Goal: Task Accomplishment & Management: Manage account settings

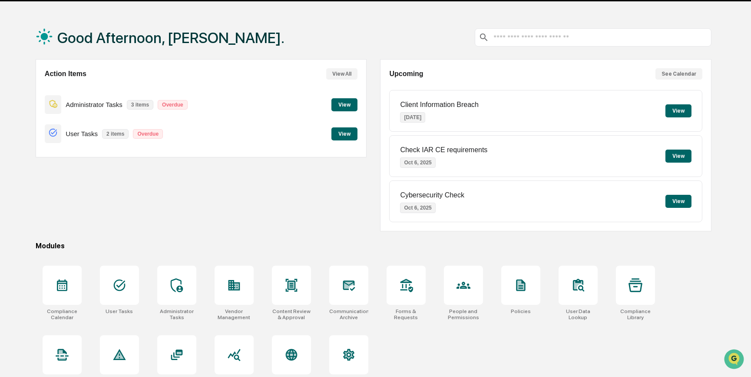
scroll to position [45, 0]
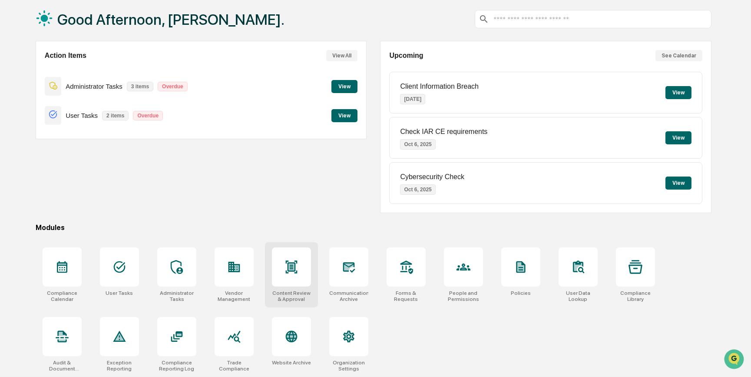
click at [295, 274] on div at bounding box center [291, 266] width 39 height 39
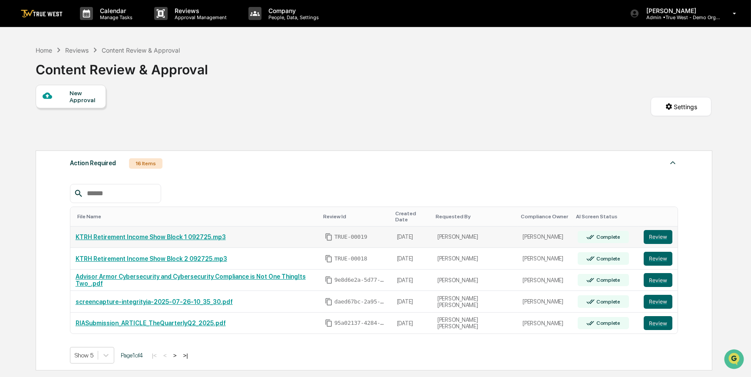
click at [160, 233] on link "KTRH Retirement Income Show Block 1 092725.mp3" at bounding box center [151, 236] width 150 height 7
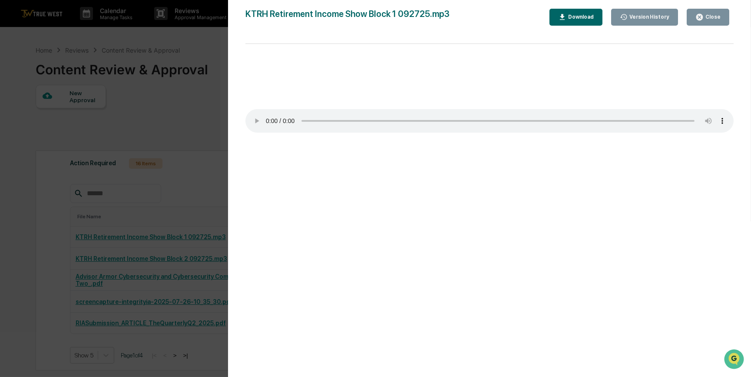
click at [162, 152] on div "Version History 09/26/2025, 04:31 PM Sigrid Alegria KTRH Retirement Income Show…" at bounding box center [375, 188] width 751 height 377
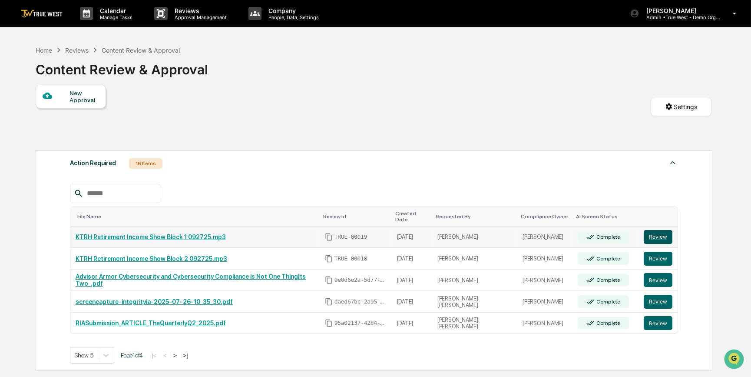
click at [656, 235] on button "Review" at bounding box center [658, 237] width 29 height 14
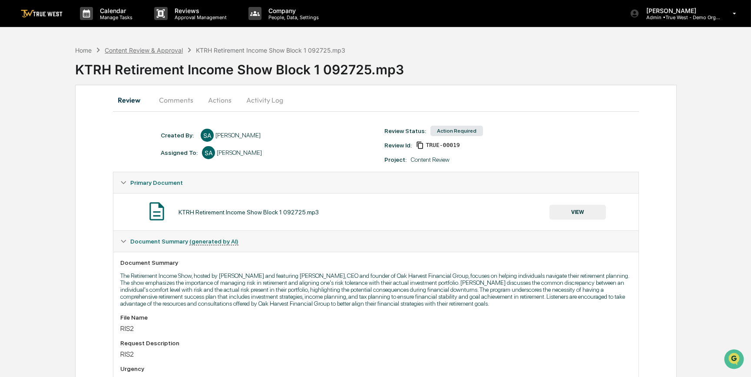
click at [112, 48] on div "Content Review & Approval" at bounding box center [144, 50] width 78 height 7
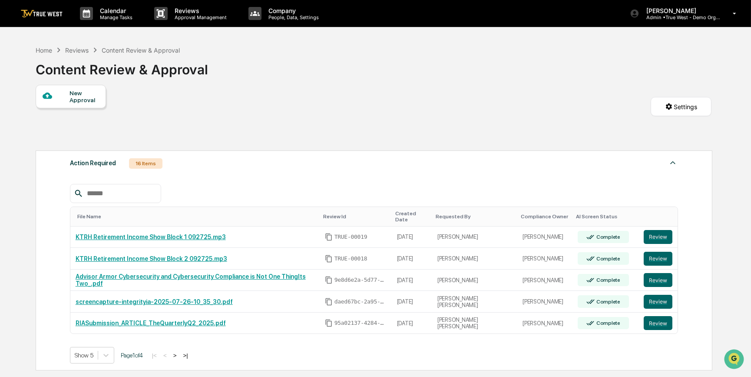
click at [80, 97] on div "New Approval" at bounding box center [84, 97] width 29 height 14
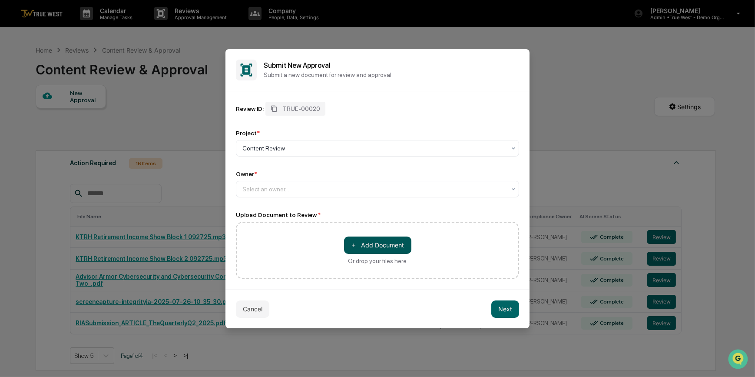
click at [356, 248] on span "＋" at bounding box center [354, 245] width 6 height 8
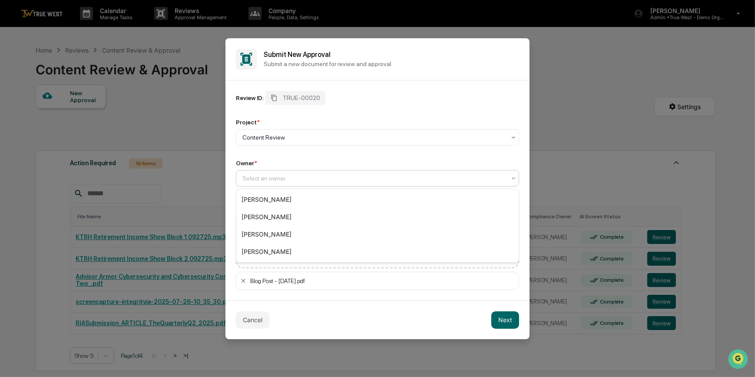
click at [285, 177] on div at bounding box center [374, 178] width 263 height 9
click at [264, 219] on div "[PERSON_NAME]" at bounding box center [377, 216] width 282 height 17
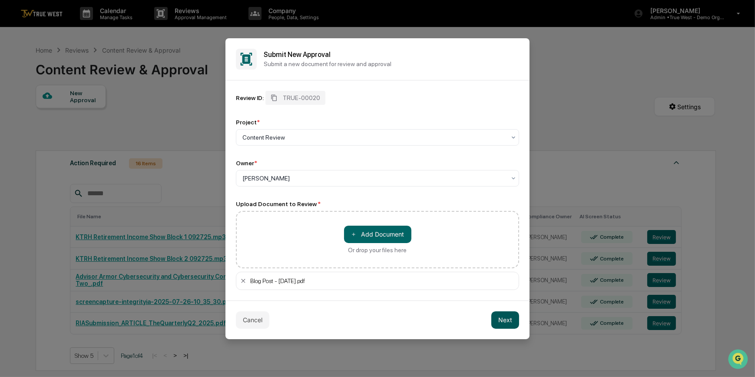
click at [504, 319] on button "Next" at bounding box center [506, 319] width 28 height 17
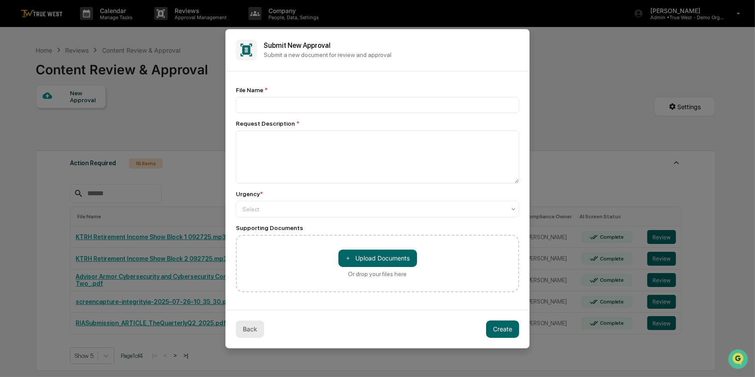
scroll to position [5, 0]
click at [245, 329] on button "Back" at bounding box center [250, 328] width 28 height 17
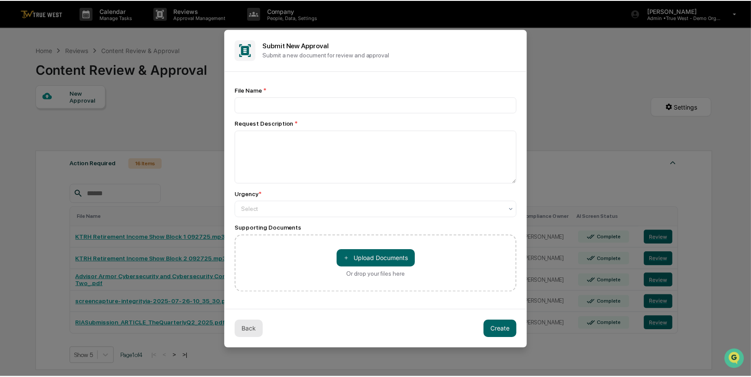
scroll to position [0, 0]
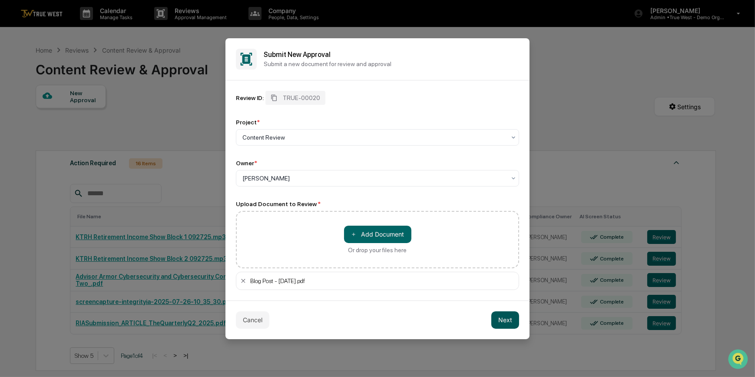
click at [503, 319] on button "Next" at bounding box center [506, 319] width 28 height 17
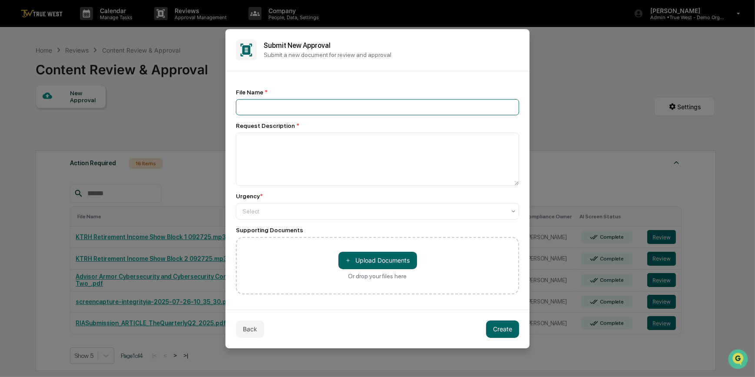
click at [316, 108] on input at bounding box center [377, 107] width 283 height 16
type input "*********"
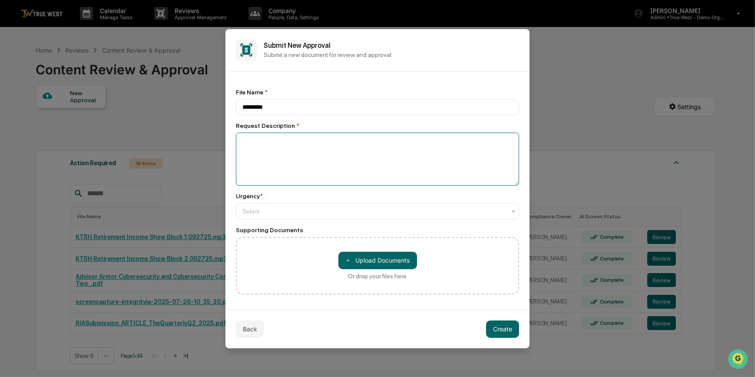
click at [303, 151] on textarea at bounding box center [377, 159] width 283 height 53
type textarea "****"
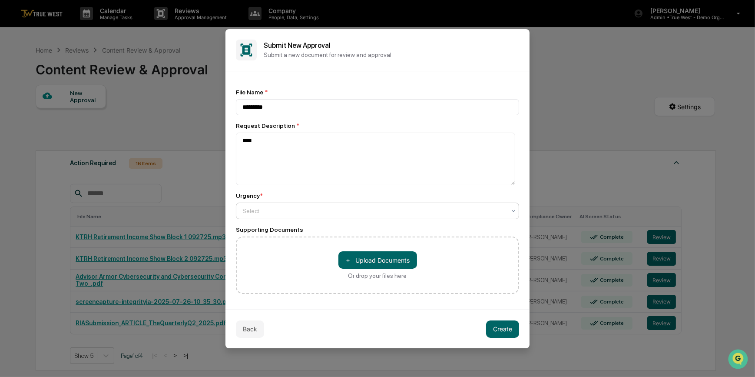
click at [336, 213] on div at bounding box center [374, 210] width 263 height 9
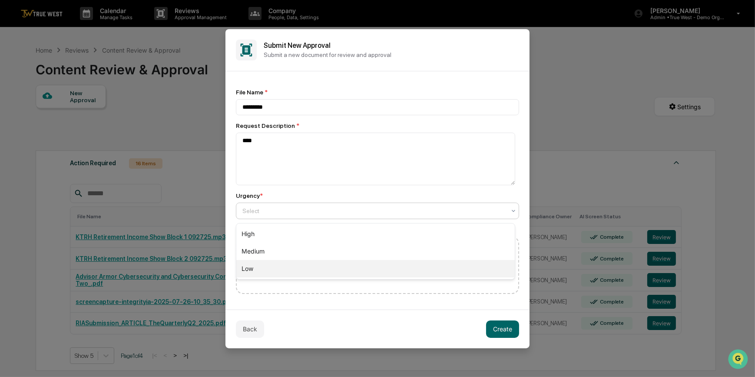
click at [250, 270] on div "Low" at bounding box center [375, 268] width 279 height 17
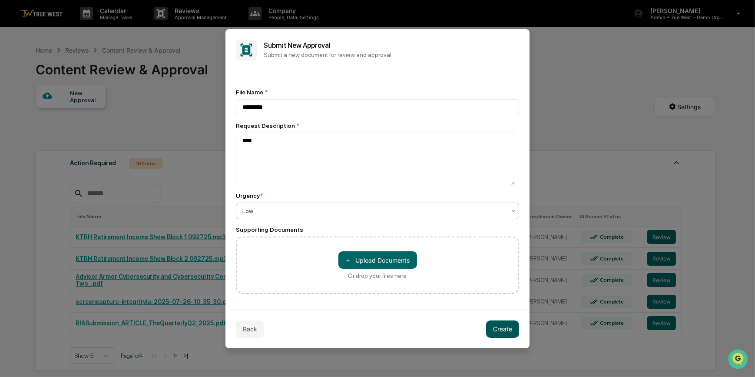
click at [506, 329] on button "Create" at bounding box center [502, 328] width 33 height 17
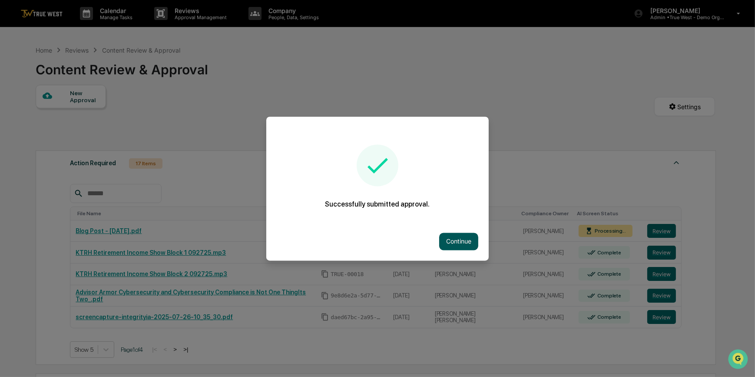
click at [455, 243] on button "Continue" at bounding box center [458, 241] width 39 height 17
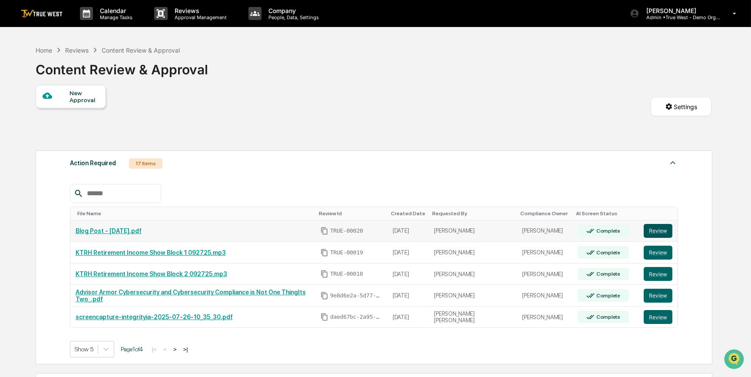
click at [648, 232] on button "Review" at bounding box center [658, 231] width 29 height 14
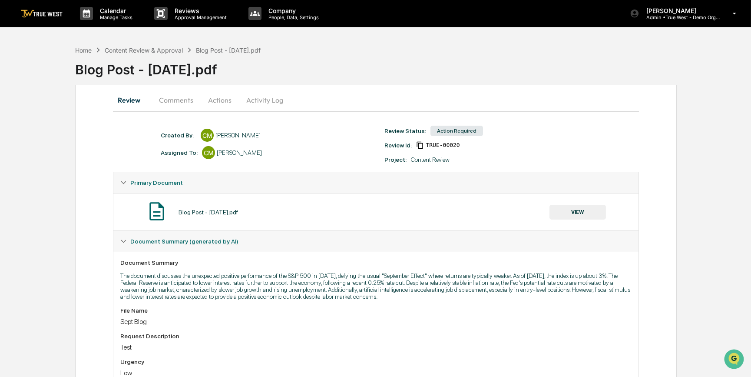
click at [227, 98] on button "Actions" at bounding box center [219, 100] width 39 height 21
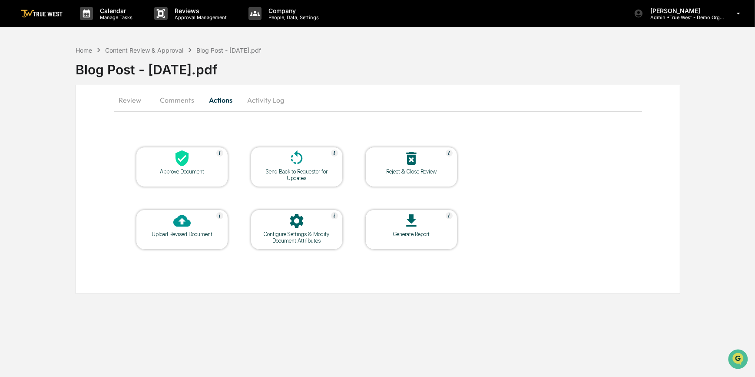
click at [300, 228] on icon at bounding box center [296, 220] width 17 height 17
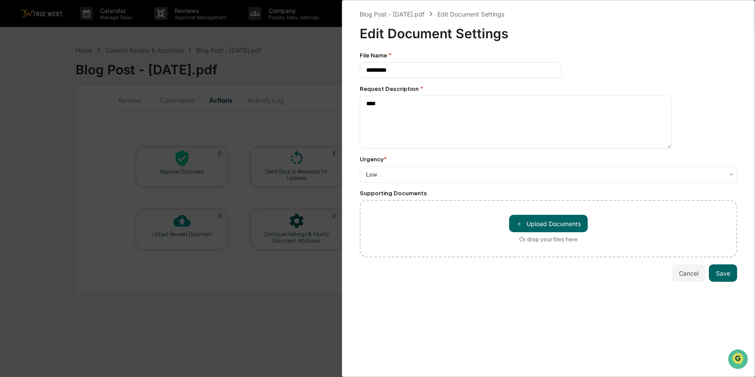
click at [254, 281] on div "Blog Post - September 2025.pdf Edit Document Settings Edit Document Settings Fi…" at bounding box center [377, 188] width 755 height 377
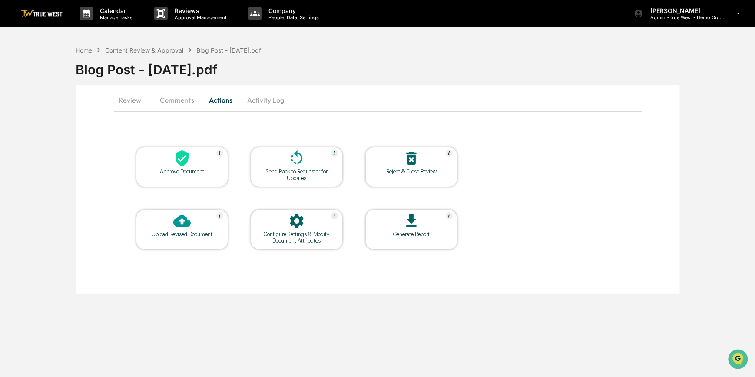
click at [276, 100] on button "Activity Log" at bounding box center [265, 100] width 51 height 21
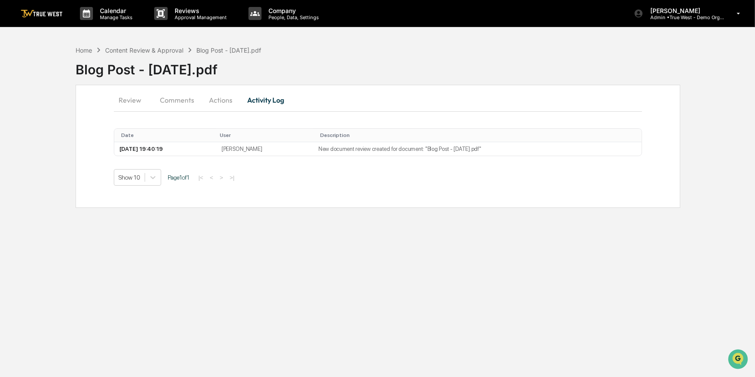
click at [127, 100] on button "Review" at bounding box center [133, 100] width 39 height 21
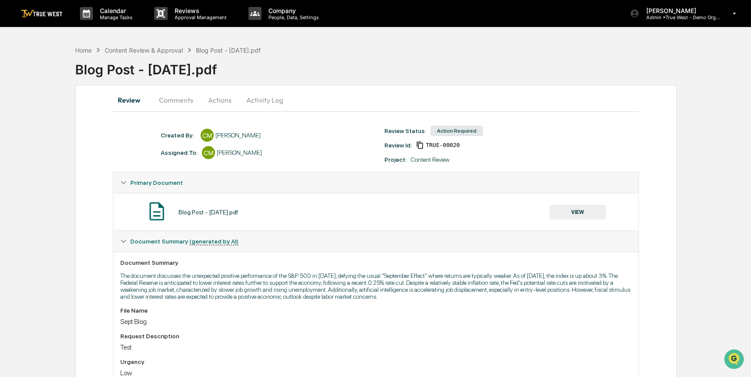
click at [269, 100] on button "Activity Log" at bounding box center [264, 100] width 51 height 21
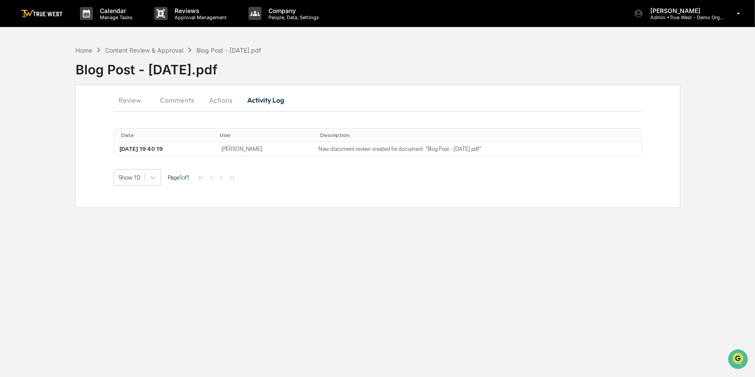
click at [220, 101] on button "Actions" at bounding box center [220, 100] width 39 height 21
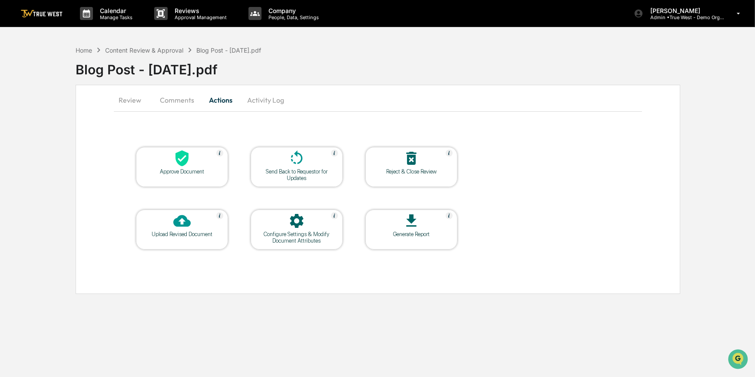
click at [408, 167] on div at bounding box center [411, 159] width 87 height 19
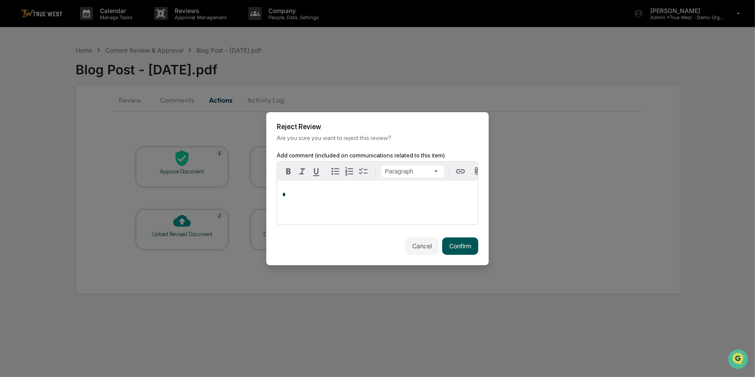
click at [461, 249] on button "Confirm" at bounding box center [460, 245] width 36 height 17
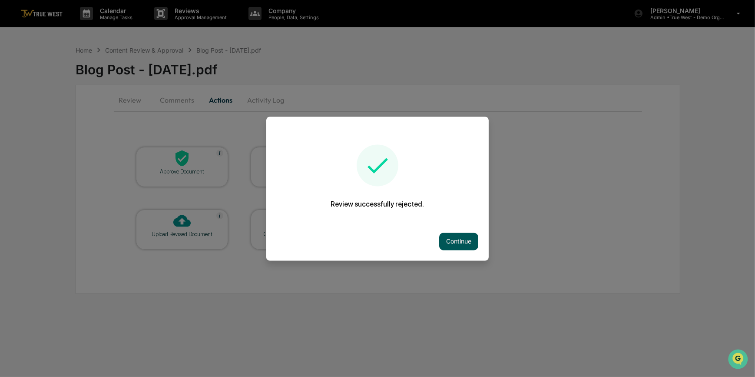
click at [463, 237] on button "Continue" at bounding box center [458, 241] width 39 height 17
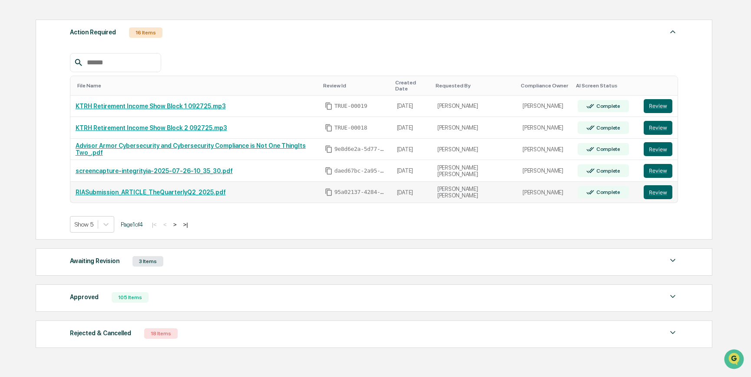
scroll to position [170, 0]
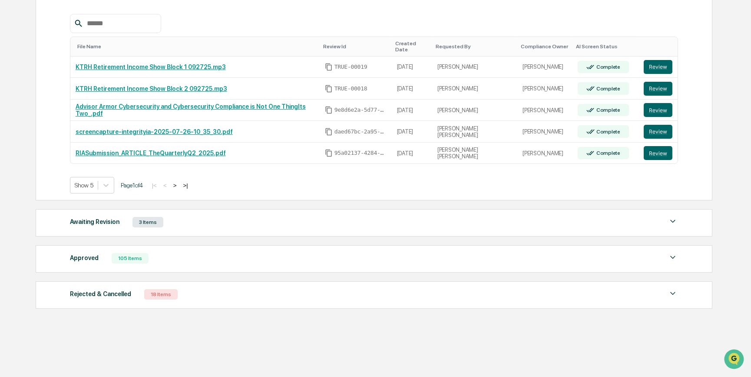
click at [172, 292] on div "18 Items" at bounding box center [160, 294] width 33 height 10
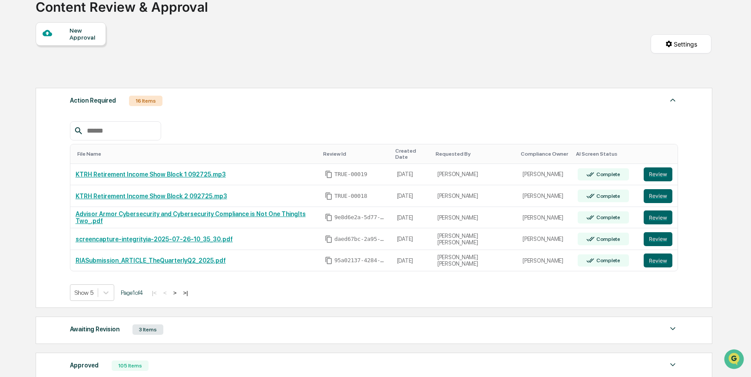
scroll to position [0, 0]
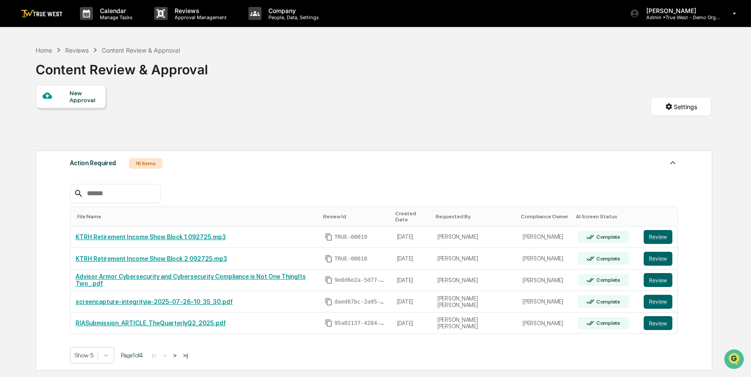
click at [81, 96] on div "New Approval" at bounding box center [84, 97] width 29 height 14
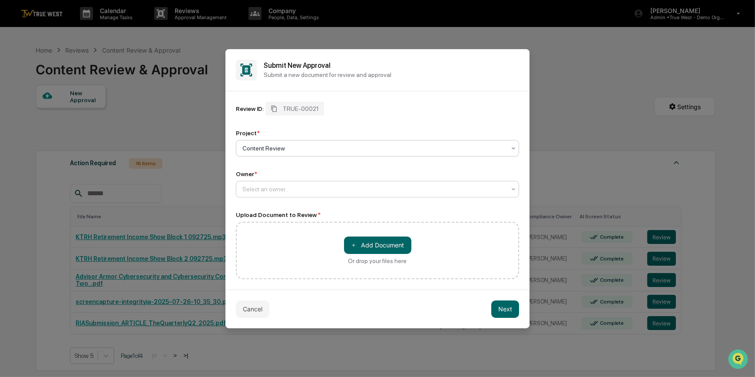
click at [321, 187] on div at bounding box center [374, 189] width 263 height 9
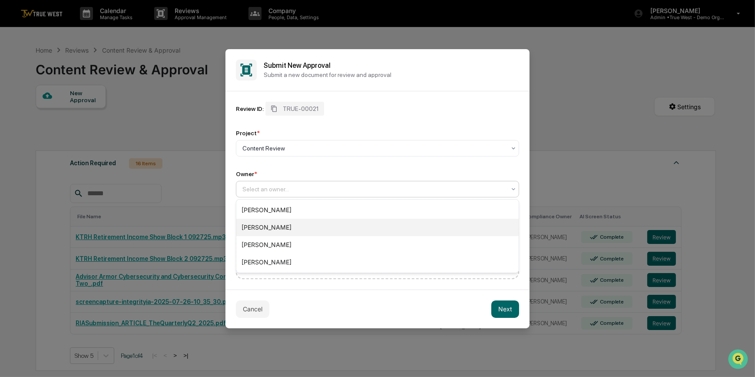
click at [271, 225] on div "[PERSON_NAME]" at bounding box center [377, 227] width 282 height 17
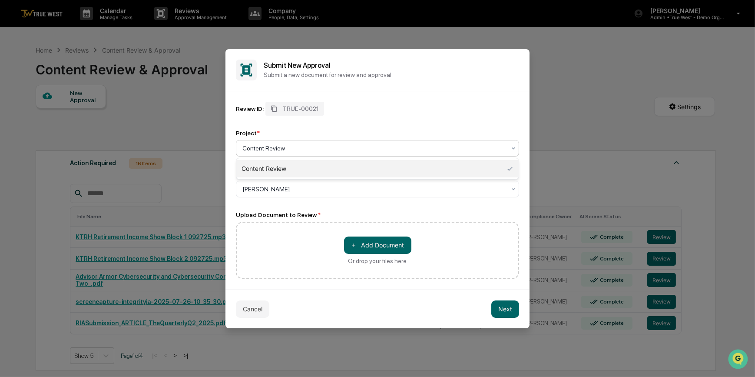
click at [310, 145] on div at bounding box center [374, 148] width 263 height 9
click at [309, 165] on div "Content Review" at bounding box center [377, 168] width 282 height 17
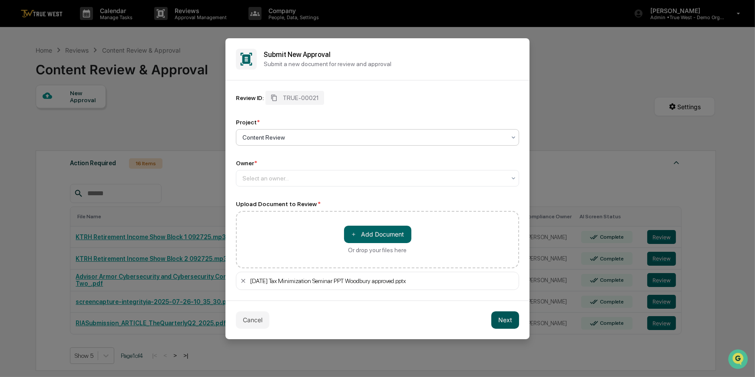
click at [506, 322] on button "Next" at bounding box center [506, 319] width 28 height 17
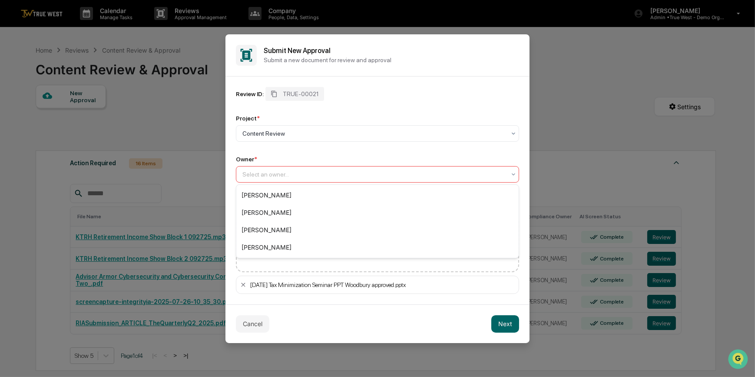
click at [297, 175] on div at bounding box center [374, 174] width 263 height 9
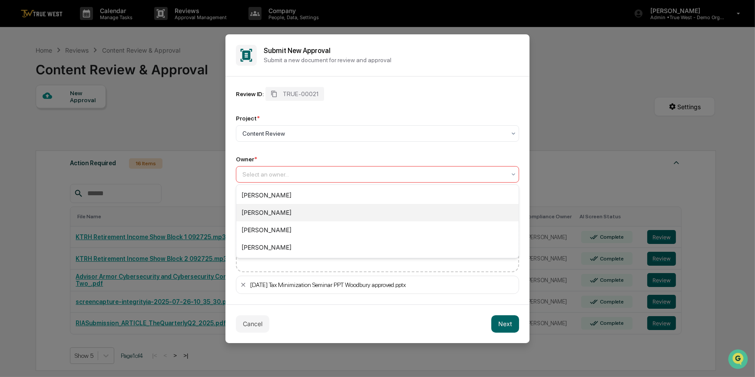
click at [270, 214] on div "[PERSON_NAME]" at bounding box center [377, 212] width 282 height 17
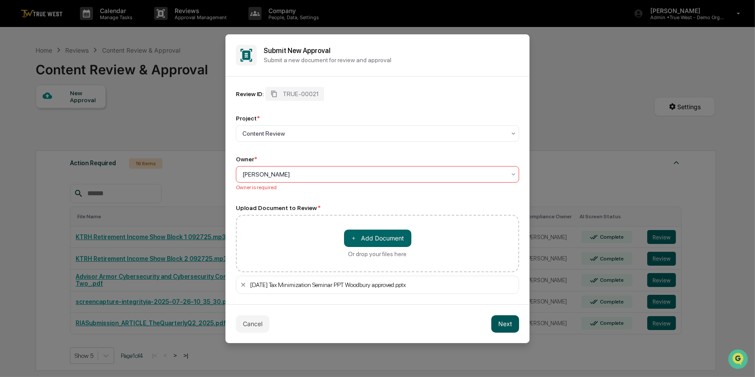
click at [505, 328] on button "Next" at bounding box center [506, 323] width 28 height 17
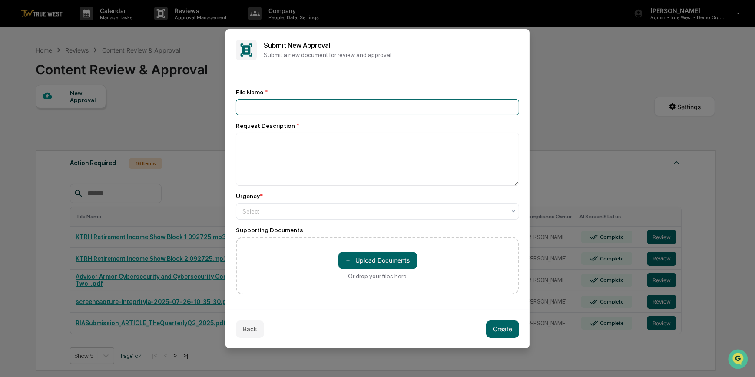
click at [277, 106] on input at bounding box center [377, 107] width 283 height 16
type input "********"
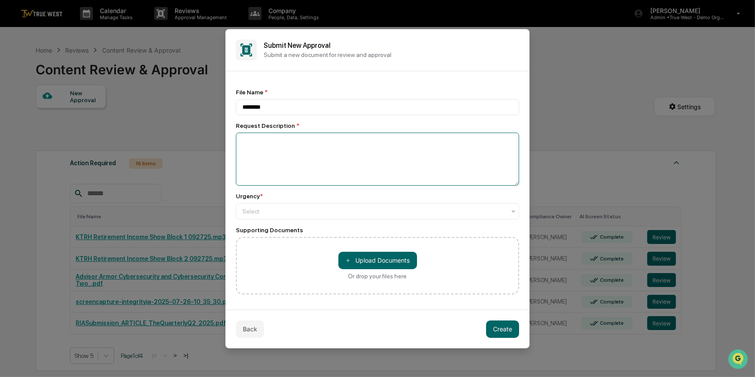
click at [284, 153] on textarea at bounding box center [377, 159] width 283 height 53
type textarea "****"
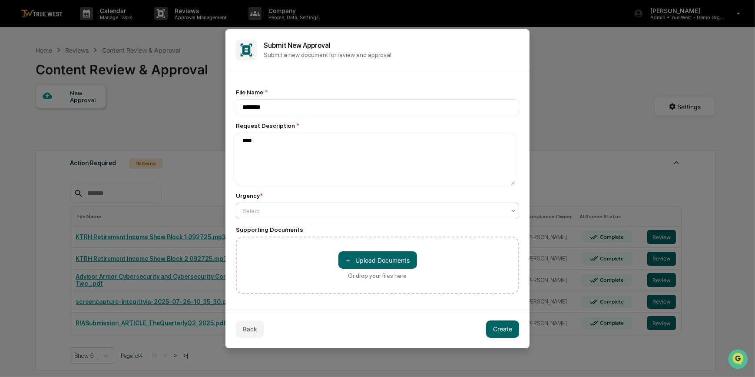
click at [309, 208] on div "Select" at bounding box center [374, 211] width 272 height 12
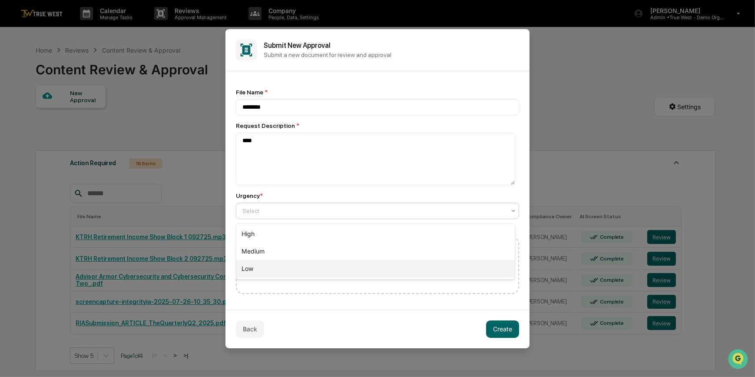
click at [252, 272] on div "Low" at bounding box center [375, 268] width 279 height 17
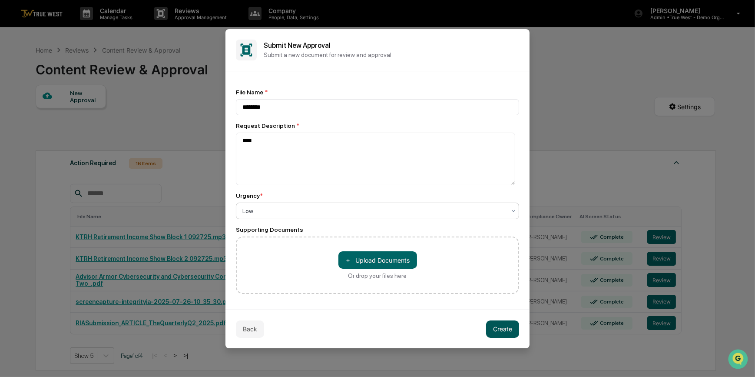
click at [504, 330] on button "Create" at bounding box center [502, 328] width 33 height 17
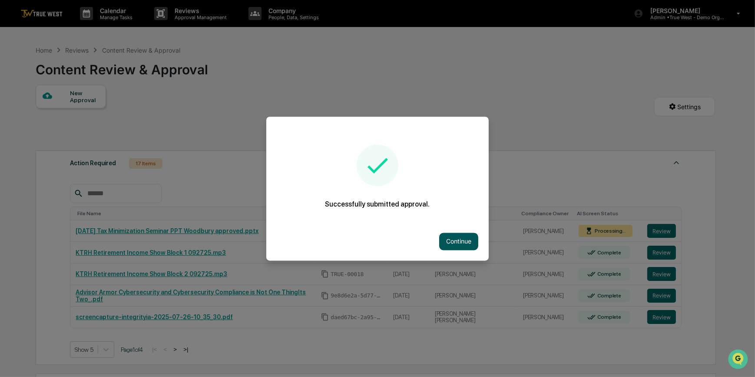
click at [453, 242] on button "Continue" at bounding box center [458, 241] width 39 height 17
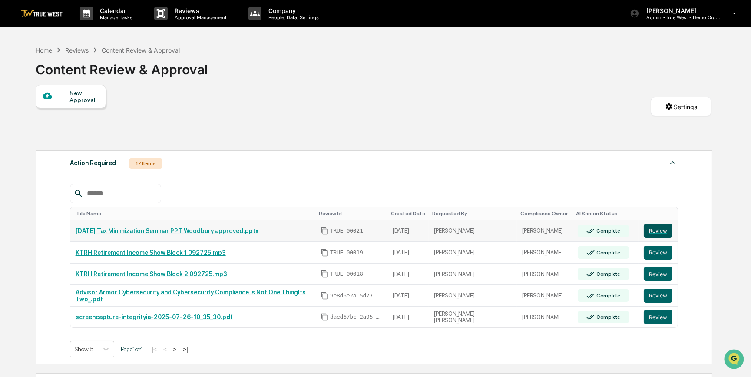
click at [650, 233] on button "Review" at bounding box center [658, 231] width 29 height 14
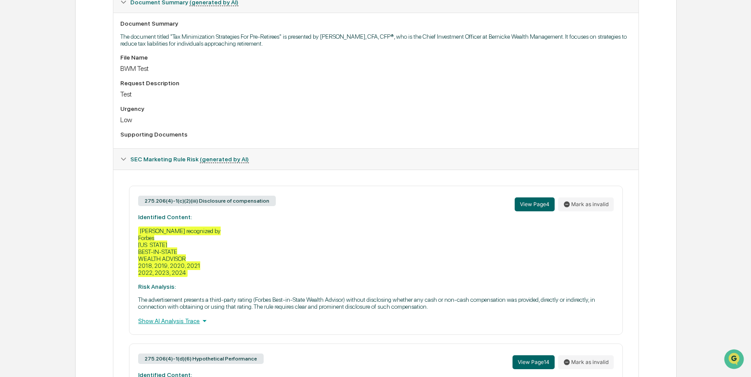
scroll to position [276, 0]
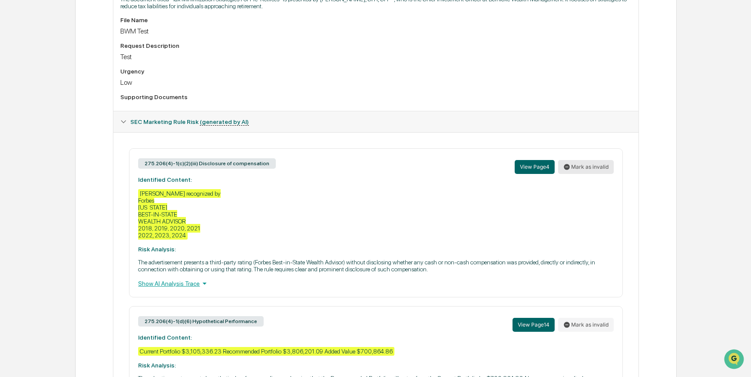
click at [574, 172] on button "Mark as invalid" at bounding box center [586, 167] width 56 height 14
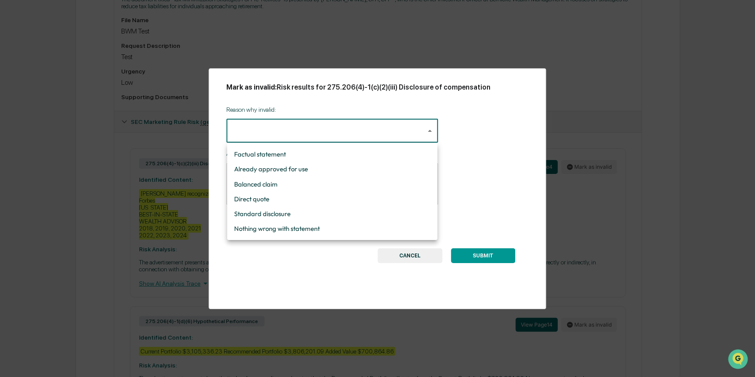
click at [270, 210] on li "Standard disclosure" at bounding box center [332, 213] width 210 height 15
type input "**********"
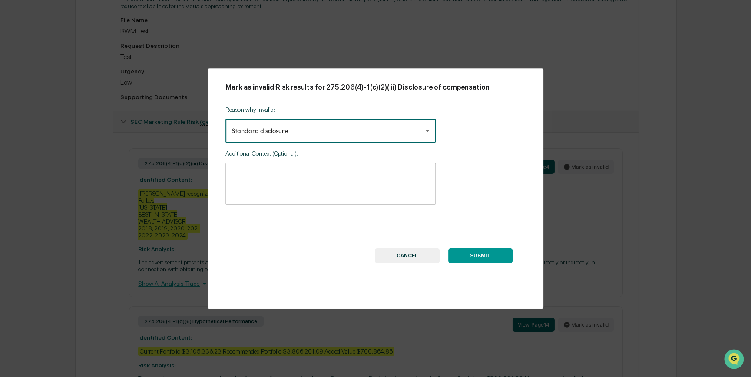
click at [426, 261] on button "CANCEL" at bounding box center [407, 255] width 65 height 15
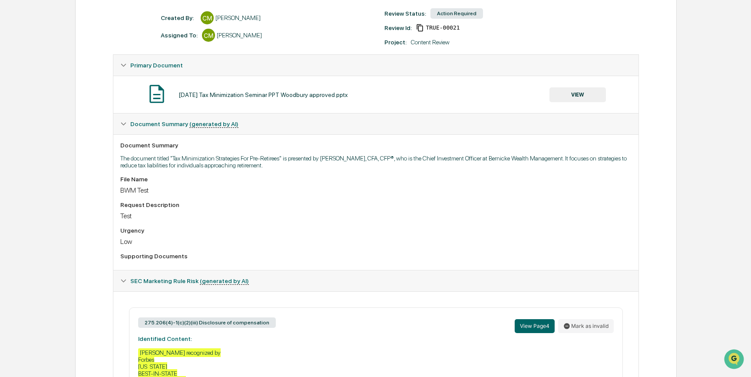
scroll to position [0, 0]
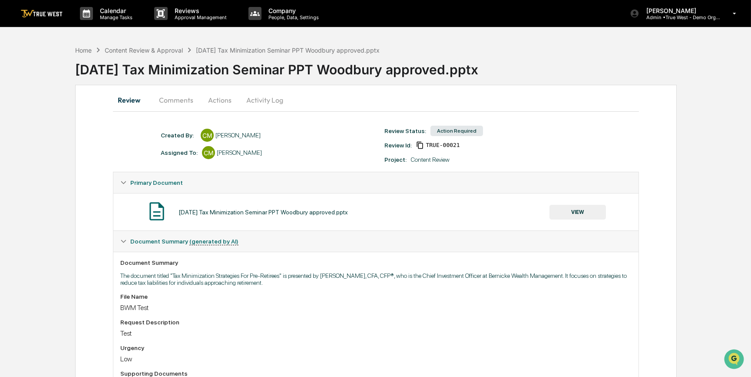
click at [222, 103] on button "Actions" at bounding box center [219, 100] width 39 height 21
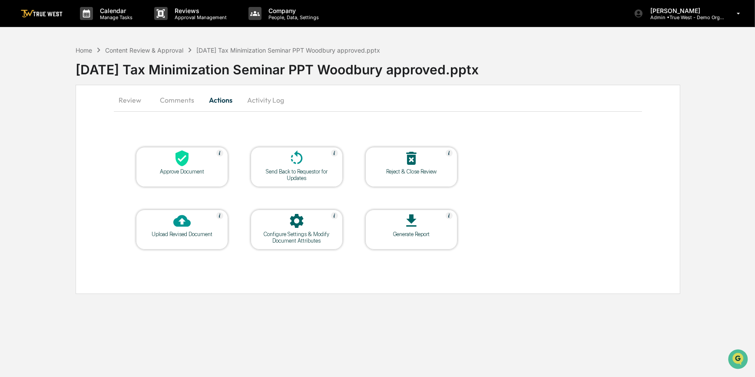
click at [403, 173] on div "Reject & Close Review" at bounding box center [411, 171] width 78 height 7
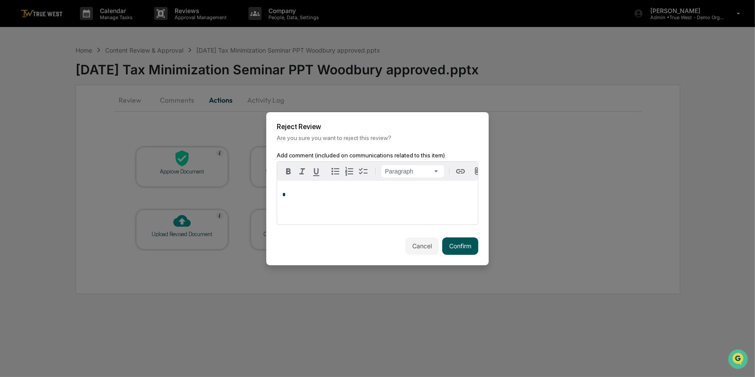
click at [469, 252] on button "Confirm" at bounding box center [460, 245] width 36 height 17
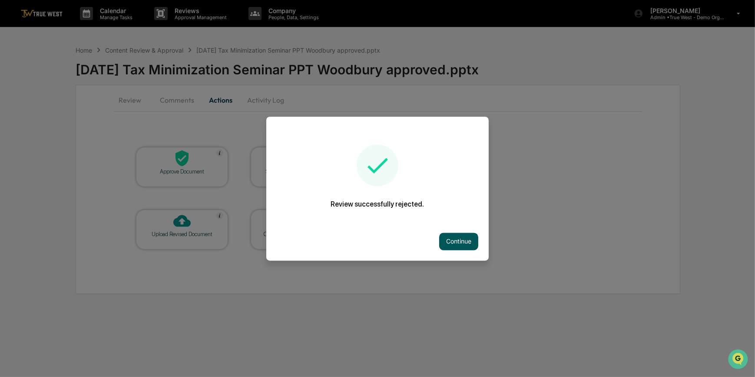
click at [468, 243] on button "Continue" at bounding box center [458, 241] width 39 height 17
